Goal: Navigation & Orientation: Find specific page/section

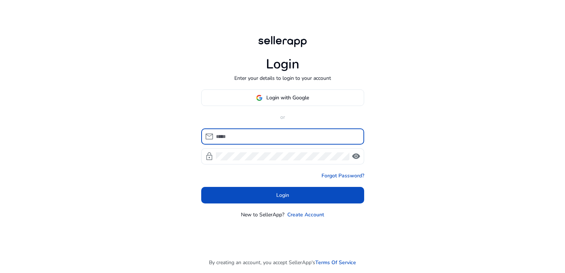
click at [296, 134] on input at bounding box center [287, 136] width 142 height 8
type input "**********"
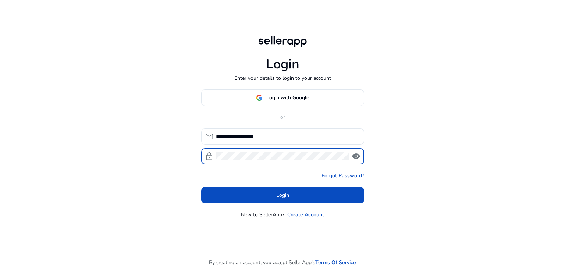
click button "Login" at bounding box center [282, 195] width 163 height 17
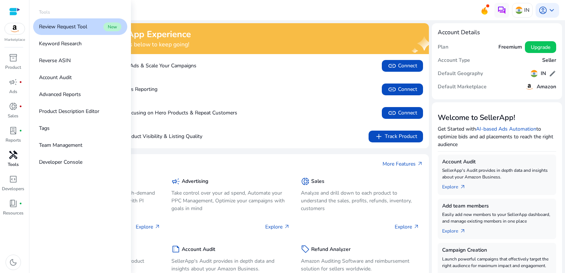
click at [11, 163] on p "Tools" at bounding box center [13, 164] width 11 height 7
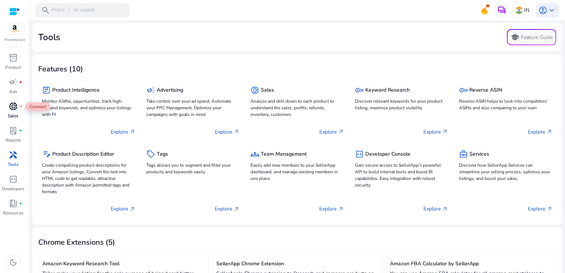
click at [15, 108] on span "donut_small" at bounding box center [13, 106] width 9 height 9
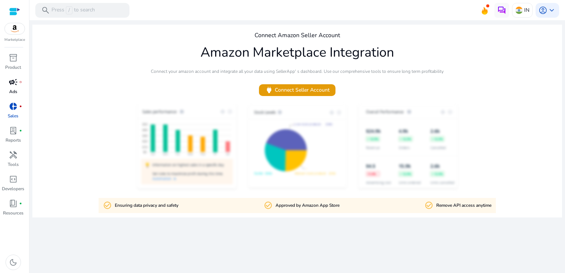
click at [13, 86] on span "campaign" at bounding box center [13, 82] width 9 height 9
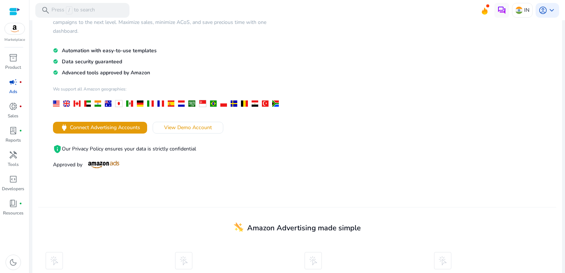
scroll to position [74, 0]
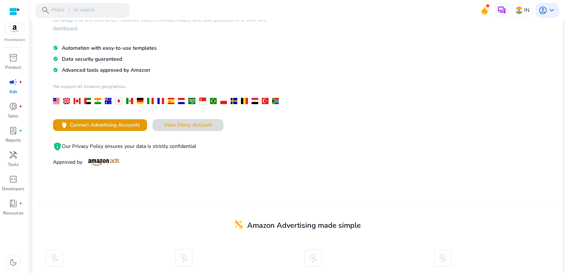
click at [203, 126] on span "View Demo Account" at bounding box center [188, 125] width 48 height 8
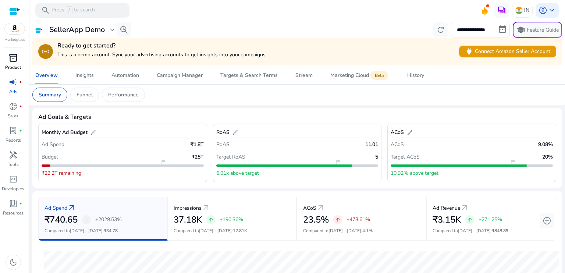
click at [11, 60] on span "inventory_2" at bounding box center [13, 57] width 9 height 9
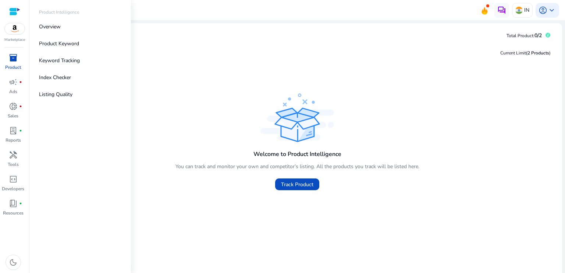
click at [13, 30] on img at bounding box center [15, 28] width 20 height 11
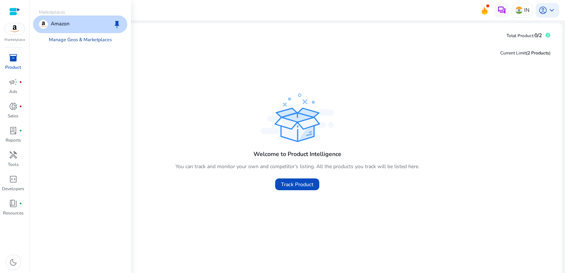
click at [64, 40] on link "Manage Geos & Marketplaces" at bounding box center [80, 39] width 75 height 13
